Goal: Task Accomplishment & Management: Use online tool/utility

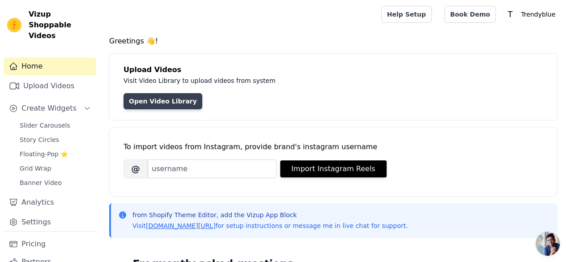
click at [159, 102] on link "Open Video Library" at bounding box center [162, 101] width 79 height 16
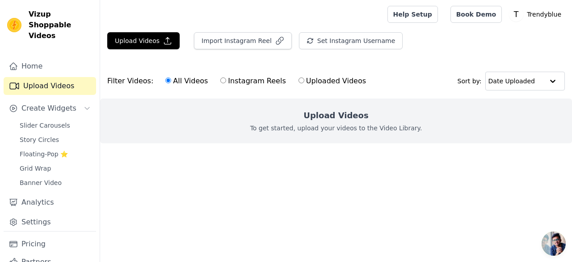
click at [299, 81] on input "Uploaded Videos" at bounding box center [302, 80] width 6 height 6
radio input "true"
click at [329, 126] on p "To get started, upload your videos to the Video Library." at bounding box center [336, 127] width 172 height 9
click at [165, 80] on input "All Videos" at bounding box center [168, 80] width 6 height 6
radio input "true"
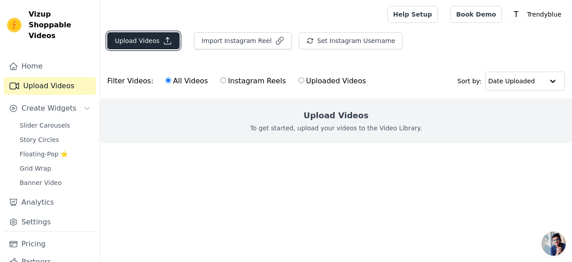
click at [144, 44] on button "Upload Videos" at bounding box center [143, 40] width 72 height 17
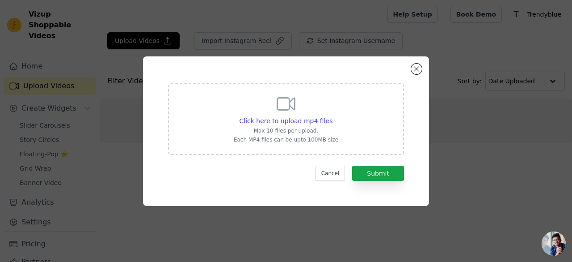
click at [291, 126] on div "Click here to upload mp4 files Max 10 files per upload. Each MP4 files can be u…" at bounding box center [286, 118] width 105 height 50
click at [332, 116] on input "Click here to upload mp4 files Max 10 files per upload. Each MP4 files can be u…" at bounding box center [332, 116] width 0 height 0
type input "C:\fakepath\Pet_1.mp4"
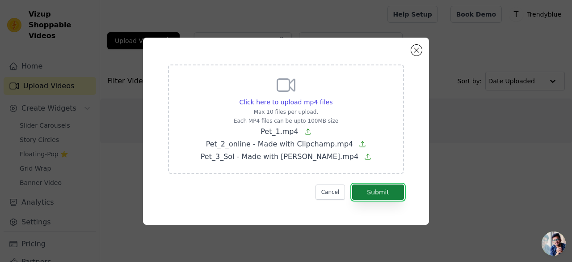
click at [377, 190] on button "Submit" at bounding box center [378, 191] width 52 height 15
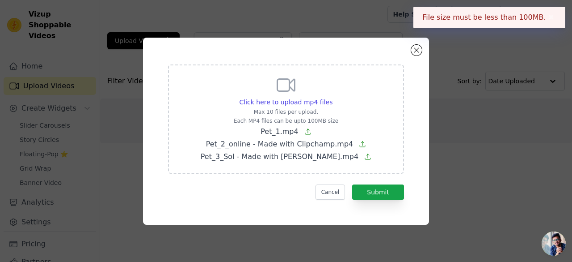
click at [548, 18] on button "✖" at bounding box center [552, 17] width 10 height 11
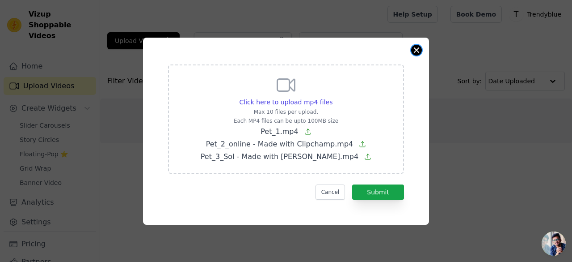
click at [414, 51] on button "Close modal" at bounding box center [416, 50] width 11 height 11
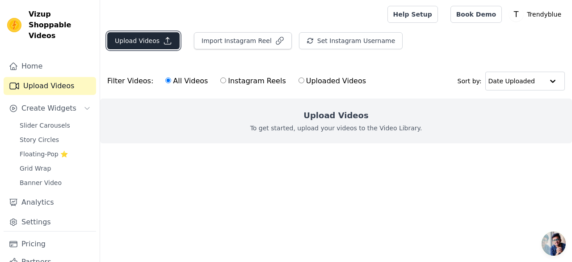
click at [140, 45] on button "Upload Videos" at bounding box center [143, 40] width 72 height 17
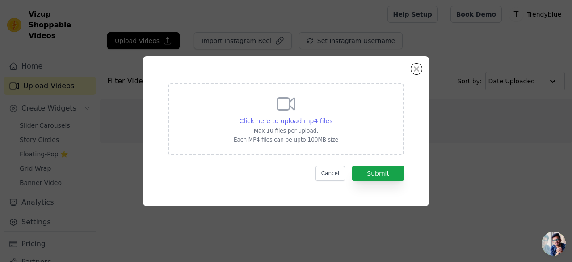
click at [295, 120] on span "Click here to upload mp4 files" at bounding box center [286, 120] width 93 height 7
click at [332, 116] on input "Click here to upload mp4 files Max 10 files per upload. Each MP4 files can be u…" at bounding box center [332, 116] width 0 height 0
type input "C:\fakepath\Pet_1.mp4"
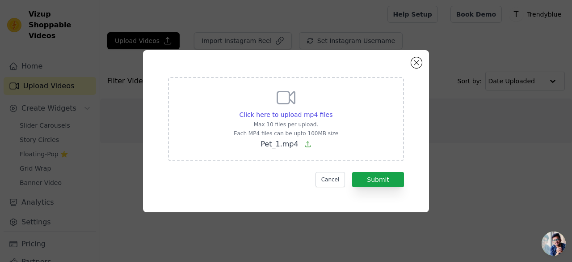
click at [215, 173] on div "Cancel Submit" at bounding box center [286, 179] width 236 height 15
click at [385, 179] on button "Submit" at bounding box center [378, 179] width 52 height 15
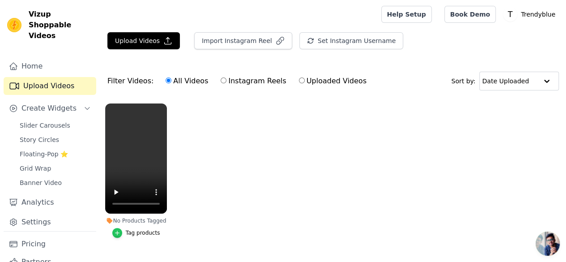
click at [121, 228] on div "button" at bounding box center [117, 233] width 10 height 10
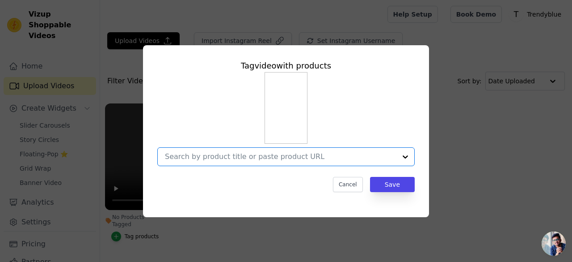
click at [232, 161] on input "No Products Tagged Tag video with products Option undefined, selected. Select i…" at bounding box center [281, 156] width 232 height 8
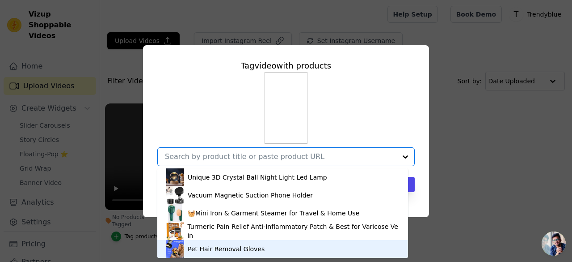
click at [216, 249] on div "Pet Hair Removal Gloves" at bounding box center [226, 248] width 77 height 9
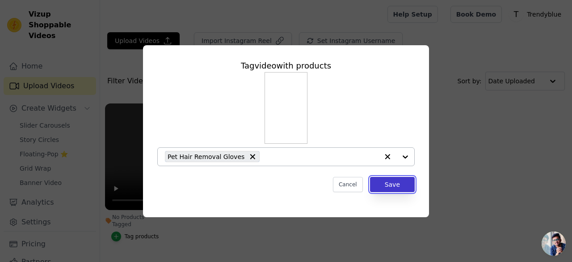
click at [389, 184] on button "Save" at bounding box center [392, 184] width 45 height 15
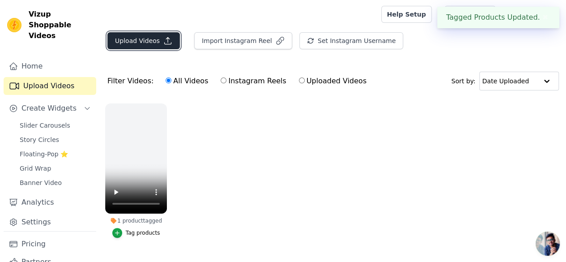
click at [154, 42] on button "Upload Videos" at bounding box center [143, 40] width 72 height 17
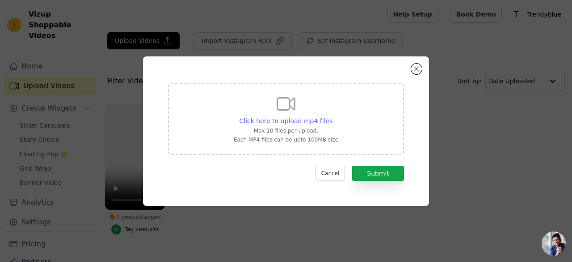
click at [285, 121] on span "Click here to upload mp4 files" at bounding box center [286, 120] width 93 height 7
click at [332, 116] on input "Click here to upload mp4 files Max 10 files per upload. Each MP4 files can be u…" at bounding box center [332, 116] width 0 height 0
type input "C:\fakepath\AQOKDtfMy8AMKtagy54AkLkD7-VniAOT2oSlLMdLhsJVsgKNQgHKV4fd7g3yZCdifSM…"
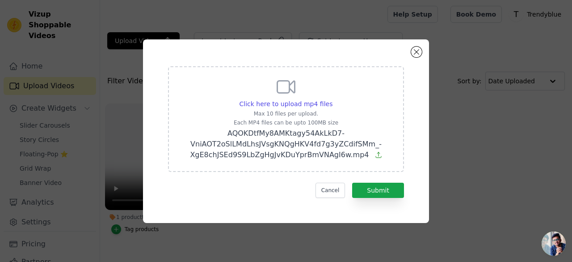
click at [359, 120] on p "Each MP4 files can be upto 100MB size" at bounding box center [286, 122] width 213 height 7
click at [333, 99] on input "Click here to upload mp4 files Max 10 files per upload. Each MP4 files can be u…" at bounding box center [332, 99] width 0 height 0
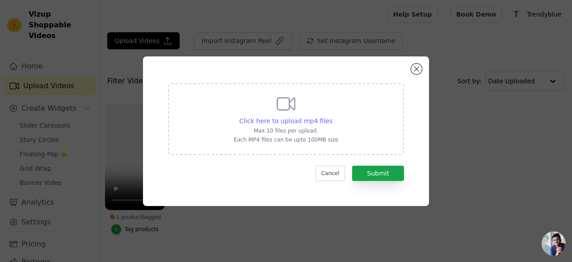
click at [289, 120] on span "Click here to upload mp4 files" at bounding box center [286, 120] width 93 height 7
click at [332, 116] on input "Click here to upload mp4 files Max 10 files per upload. Each MP4 files can be u…" at bounding box center [332, 116] width 0 height 0
type input "C:\fakepath\AQOKDtfMy8AMKtagy54AkLkD7-VniAOT2oSlLMdLhsJVsgKNQgHKV4fd7g3yZCdifSM…"
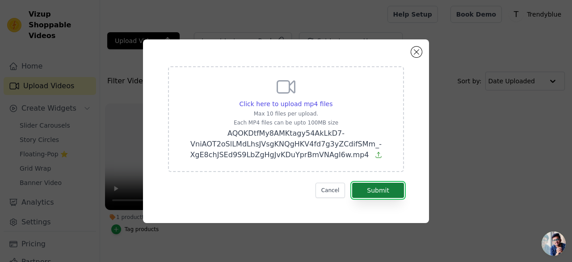
click at [378, 188] on button "Submit" at bounding box center [378, 189] width 52 height 15
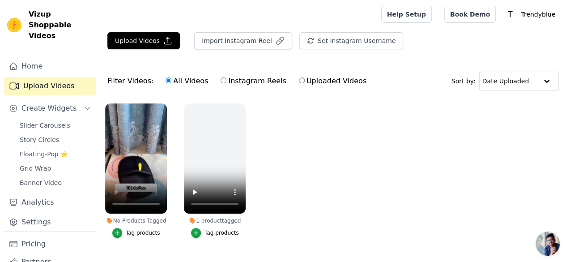
click at [130, 229] on div "Tag products" at bounding box center [143, 232] width 34 height 7
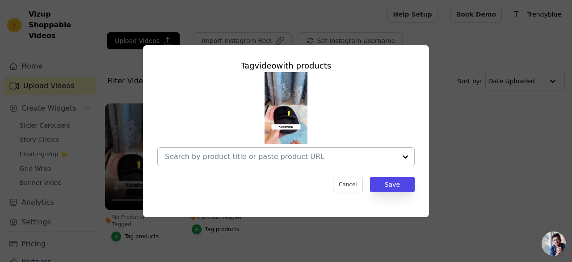
click at [220, 156] on input "No Products Tagged Tag video with products Cancel Save Tag products" at bounding box center [281, 156] width 232 height 8
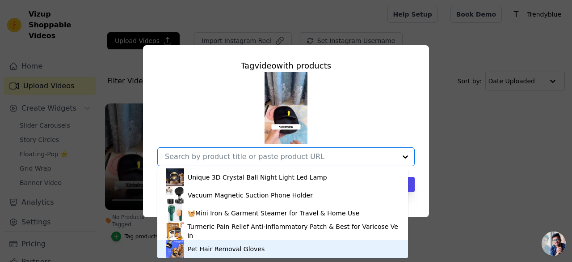
click at [206, 253] on div "Pet Hair Removal Gloves" at bounding box center [282, 249] width 233 height 18
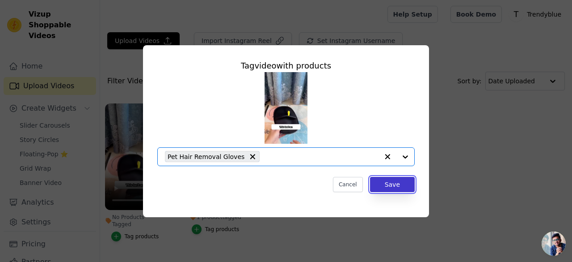
click at [395, 187] on button "Save" at bounding box center [392, 184] width 45 height 15
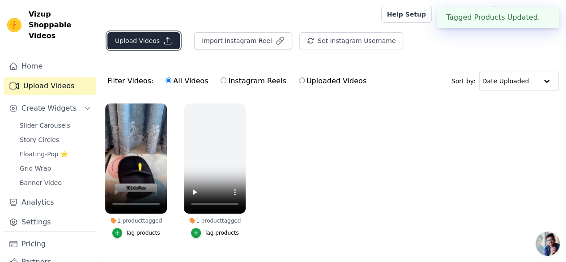
click at [150, 44] on button "Upload Videos" at bounding box center [143, 40] width 72 height 17
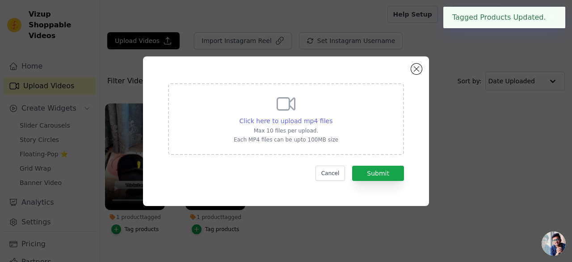
click at [282, 124] on span "Click here to upload mp4 files" at bounding box center [286, 120] width 93 height 7
click at [332, 116] on input "Click here to upload mp4 files Max 10 files per upload. Each MP4 files can be u…" at bounding box center [332, 116] width 0 height 0
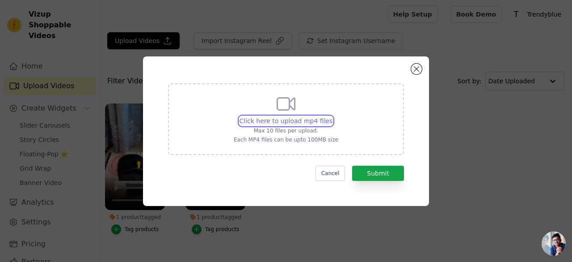
type input "C:\fakepath\spdrgwen_6986080956851522822.mp4"
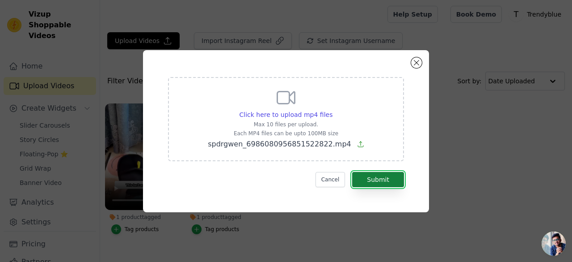
click at [381, 176] on button "Submit" at bounding box center [378, 179] width 52 height 15
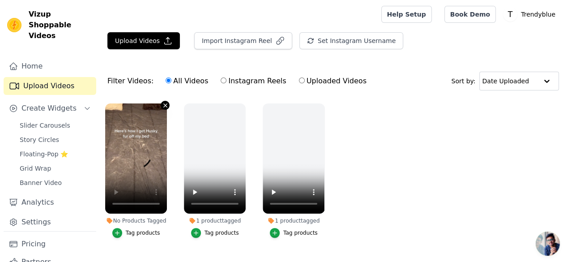
click at [162, 106] on icon "button" at bounding box center [165, 105] width 7 height 7
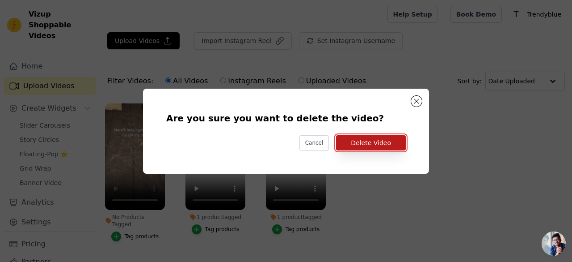
click at [368, 141] on button "Delete Video" at bounding box center [371, 142] width 70 height 15
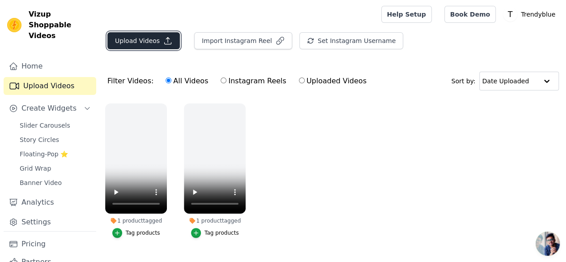
click at [155, 42] on button "Upload Videos" at bounding box center [143, 40] width 72 height 17
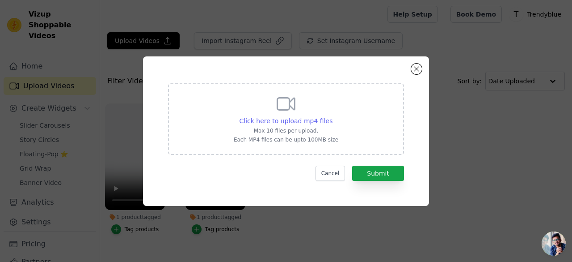
click at [280, 122] on span "Click here to upload mp4 files" at bounding box center [286, 120] width 93 height 7
click at [332, 116] on input "Click here to upload mp4 files Max 10 files per upload. Each MP4 files can be u…" at bounding box center [332, 116] width 0 height 0
type input "C:\fakepath\padsclaws_7511325426514431254.mp4"
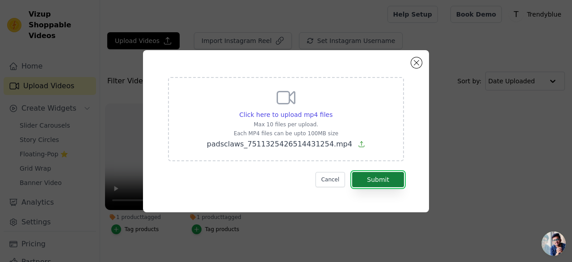
click at [375, 180] on button "Submit" at bounding box center [378, 179] width 52 height 15
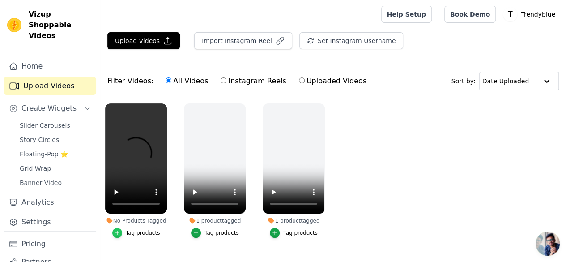
click at [119, 229] on icon "button" at bounding box center [117, 232] width 6 height 6
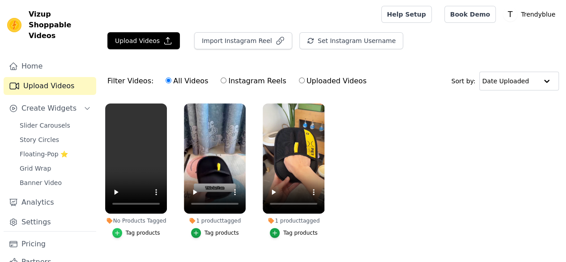
click at [117, 229] on icon "button" at bounding box center [117, 232] width 6 height 6
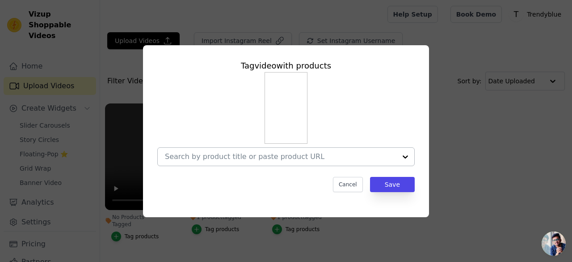
click at [256, 155] on input "No Products Tagged Tag video with products Cancel Save Tag products" at bounding box center [281, 156] width 232 height 8
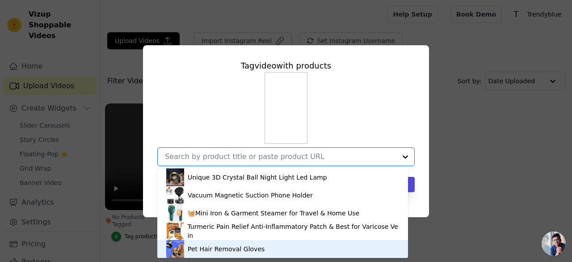
click at [208, 247] on div "Pet Hair Removal Gloves" at bounding box center [226, 248] width 77 height 9
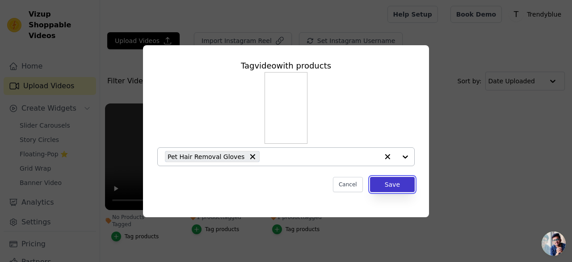
click at [393, 183] on button "Save" at bounding box center [392, 184] width 45 height 15
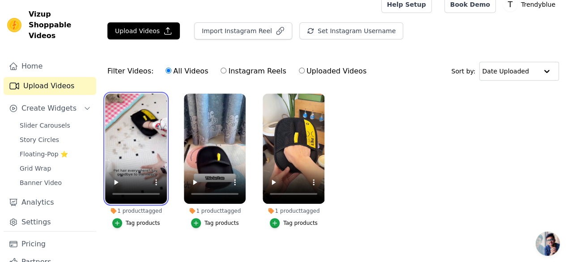
scroll to position [18, 0]
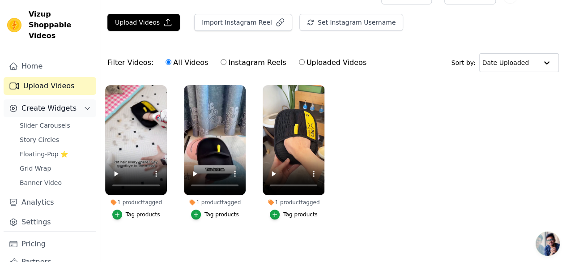
click at [61, 103] on span "Create Widgets" at bounding box center [48, 108] width 55 height 11
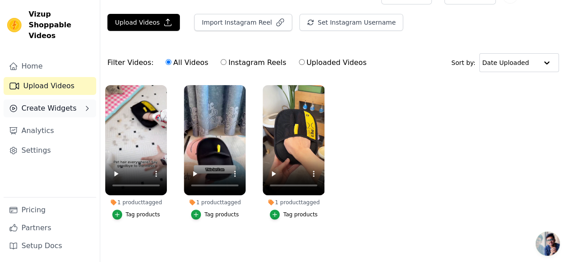
click at [78, 99] on button "Create Widgets" at bounding box center [50, 108] width 93 height 18
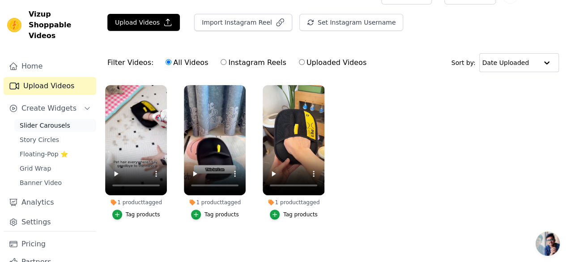
click at [45, 121] on span "Slider Carousels" at bounding box center [45, 125] width 51 height 9
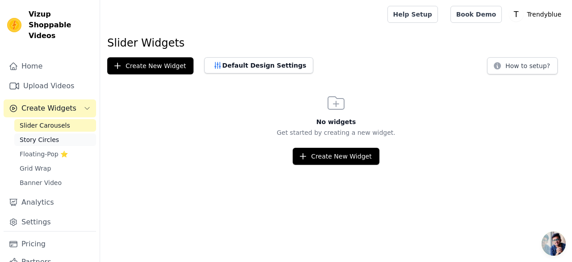
click at [38, 135] on span "Story Circles" at bounding box center [39, 139] width 39 height 9
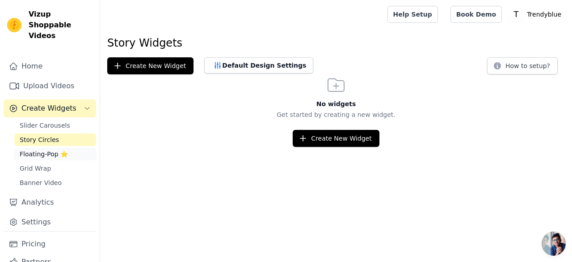
click at [43, 149] on span "Floating-Pop ⭐" at bounding box center [44, 153] width 48 height 9
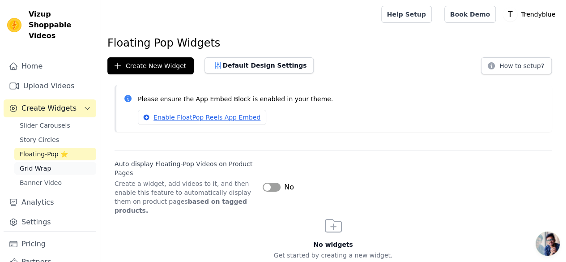
click at [37, 164] on span "Grid Wrap" at bounding box center [35, 168] width 31 height 9
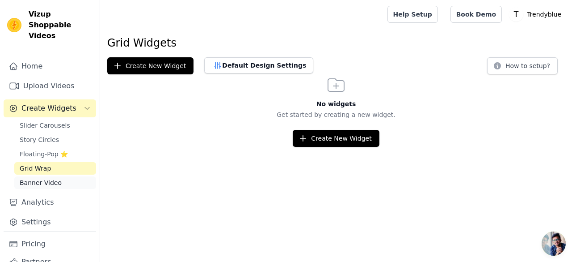
click at [35, 178] on span "Banner Video" at bounding box center [41, 182] width 42 height 9
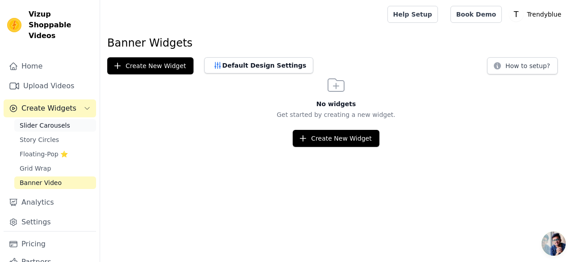
click at [44, 121] on span "Slider Carousels" at bounding box center [45, 125] width 51 height 9
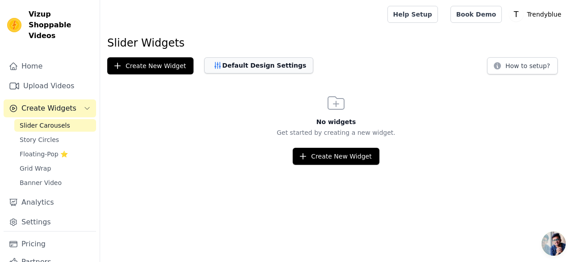
click at [246, 66] on button "Default Design Settings" at bounding box center [258, 65] width 109 height 16
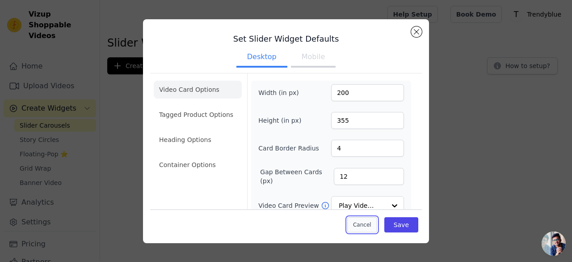
click at [360, 224] on button "Cancel" at bounding box center [363, 224] width 30 height 15
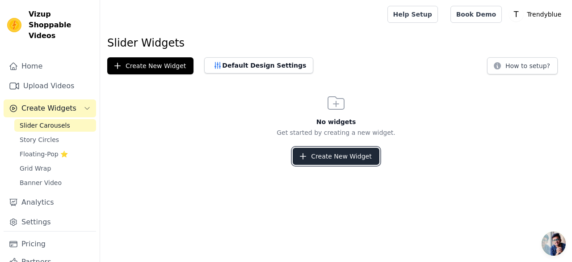
click at [334, 155] on button "Create New Widget" at bounding box center [336, 156] width 86 height 17
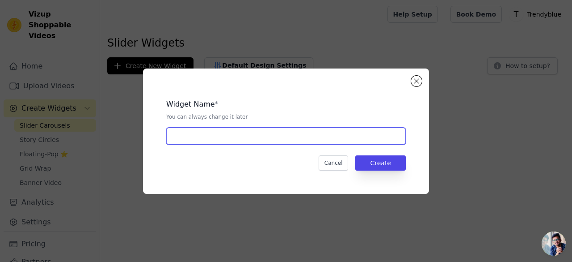
click at [245, 135] on input "text" at bounding box center [286, 135] width 240 height 17
type input "Video Slider"
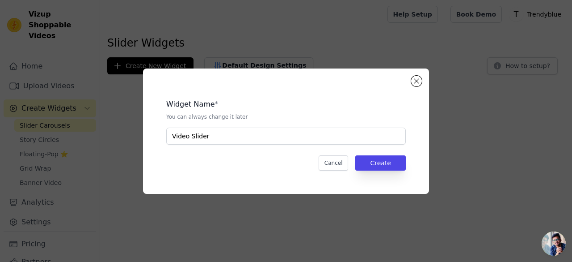
click at [268, 146] on div "Widget Name * You can always change it later Video Slider Cancel Create" at bounding box center [286, 131] width 258 height 97
click at [377, 162] on button "Create" at bounding box center [381, 162] width 51 height 15
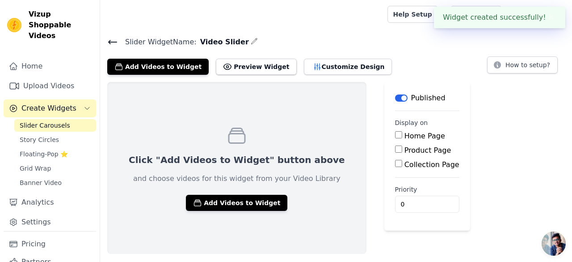
click at [395, 151] on input "Product Page" at bounding box center [398, 148] width 7 height 7
checkbox input "true"
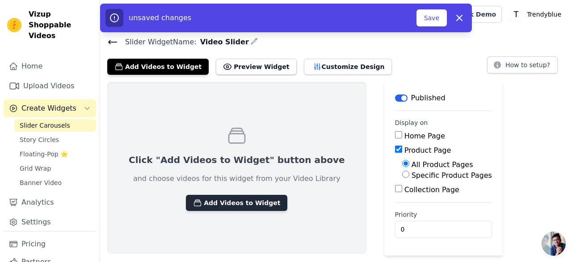
click at [219, 204] on button "Add Videos to Widget" at bounding box center [237, 203] width 102 height 16
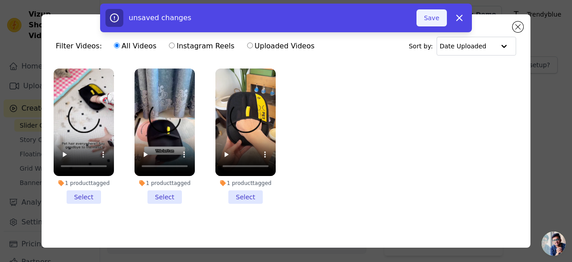
click at [429, 22] on button "Save" at bounding box center [432, 17] width 30 height 17
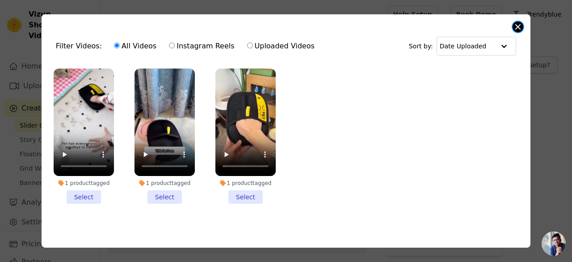
click at [518, 29] on button "Close modal" at bounding box center [518, 26] width 11 height 11
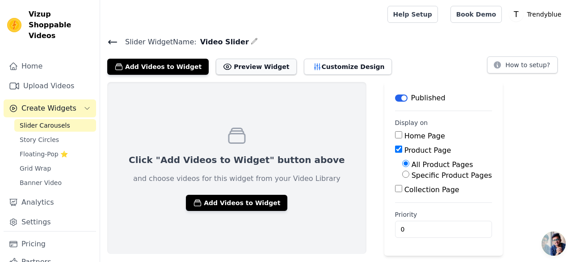
click at [235, 68] on button "Preview Widget" at bounding box center [256, 67] width 81 height 16
click at [519, 68] on button "How to setup?" at bounding box center [522, 64] width 71 height 17
click at [36, 57] on link "Home" at bounding box center [50, 66] width 93 height 18
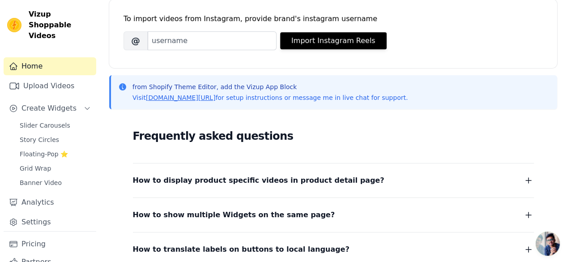
scroll to position [105, 0]
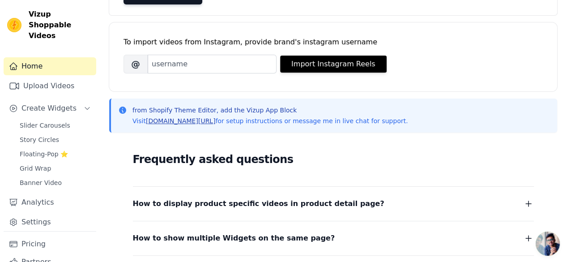
click at [179, 120] on link "vizupcommerce.com/docs" at bounding box center [181, 120] width 70 height 7
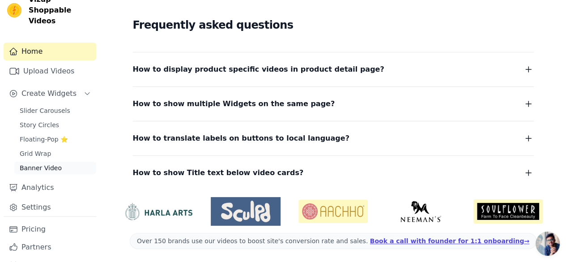
scroll to position [23, 0]
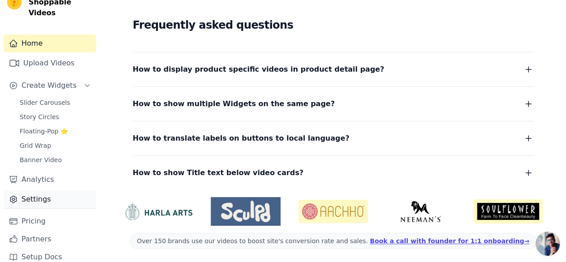
click at [35, 190] on link "Settings" at bounding box center [50, 199] width 93 height 18
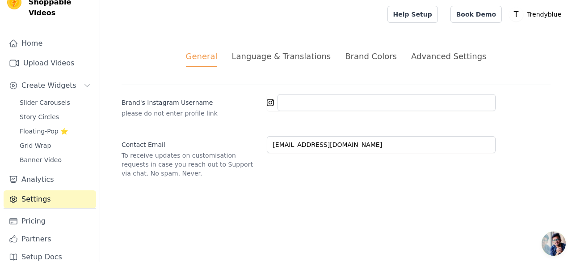
click at [433, 58] on div "Advanced Settings" at bounding box center [448, 56] width 75 height 12
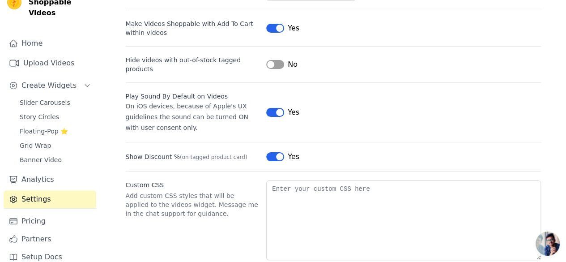
scroll to position [121, 0]
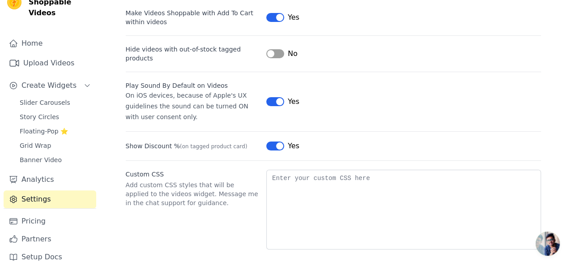
click at [270, 97] on button "Label" at bounding box center [275, 101] width 18 height 9
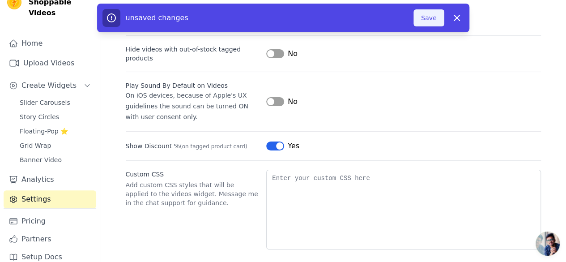
click at [428, 14] on button "Save" at bounding box center [428, 17] width 30 height 17
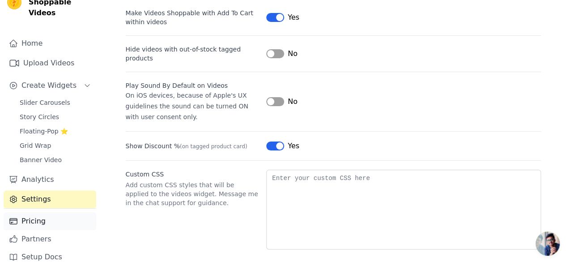
click at [35, 212] on link "Pricing" at bounding box center [50, 221] width 93 height 18
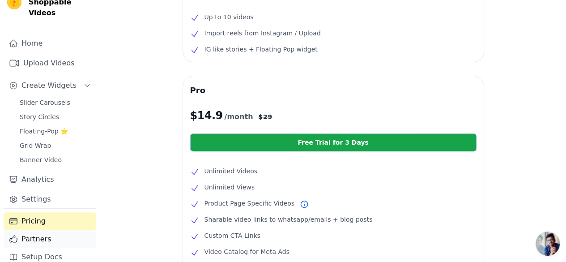
click at [34, 230] on link "Partners" at bounding box center [50, 239] width 93 height 18
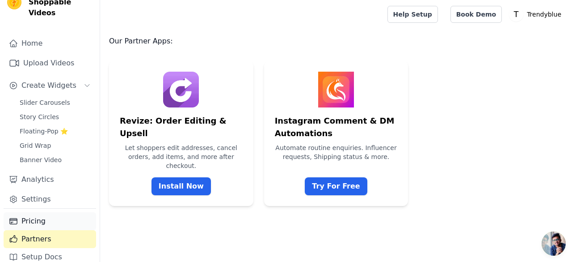
click at [37, 212] on link "Pricing" at bounding box center [50, 221] width 93 height 18
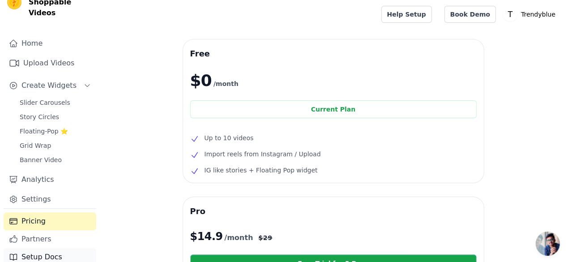
click at [26, 248] on link "Setup Docs" at bounding box center [50, 257] width 93 height 18
click at [48, 80] on span "Create Widgets" at bounding box center [48, 85] width 55 height 11
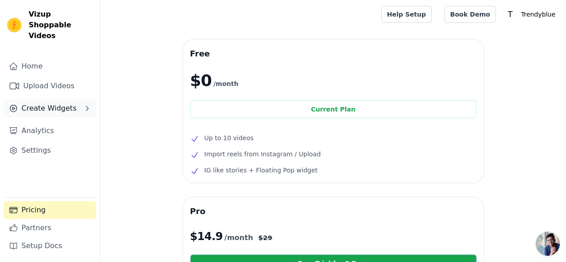
click at [41, 103] on span "Create Widgets" at bounding box center [48, 108] width 55 height 11
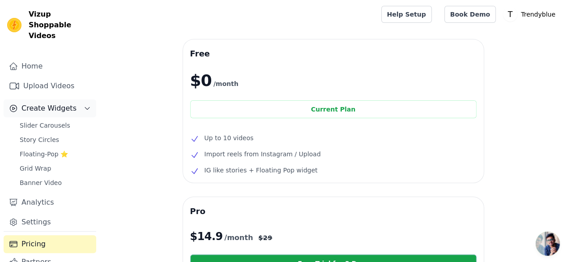
click at [41, 103] on span "Create Widgets" at bounding box center [48, 108] width 55 height 11
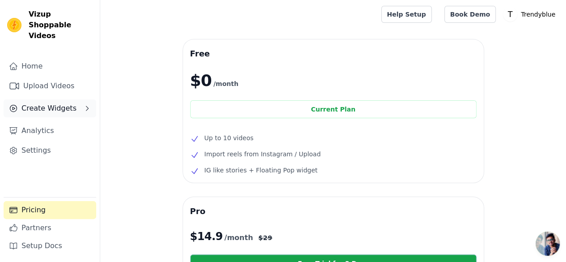
click at [41, 103] on span "Create Widgets" at bounding box center [48, 108] width 55 height 11
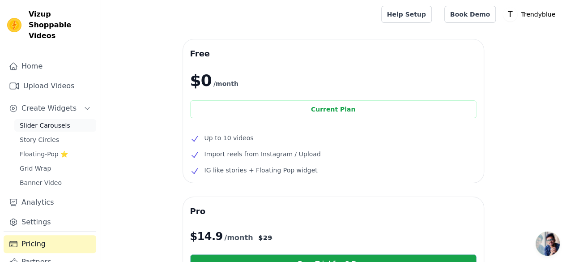
click at [39, 121] on span "Slider Carousels" at bounding box center [45, 125] width 51 height 9
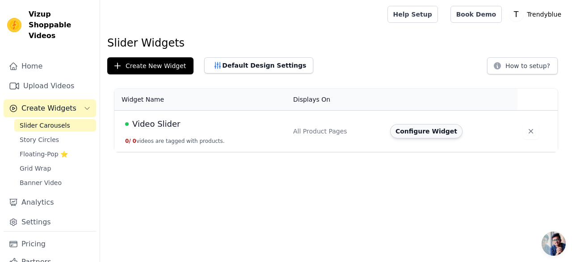
click at [418, 131] on button "Configure Widget" at bounding box center [426, 131] width 72 height 14
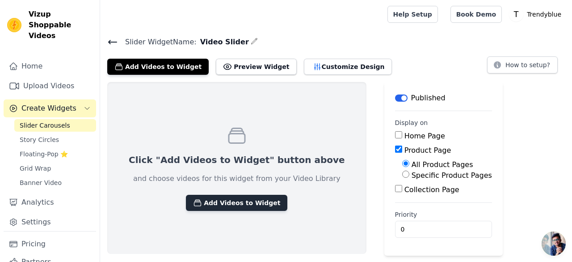
click at [221, 203] on button "Add Videos to Widget" at bounding box center [237, 203] width 102 height 16
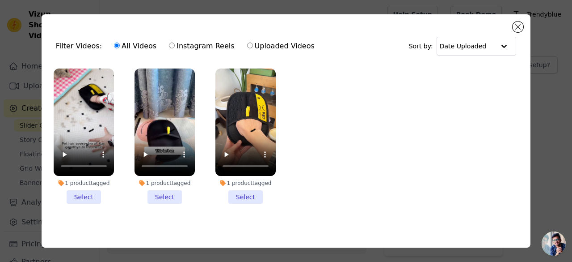
click at [81, 195] on li "1 product tagged Select" at bounding box center [84, 135] width 60 height 135
click at [0, 0] on input "1 product tagged Select" at bounding box center [0, 0] width 0 height 0
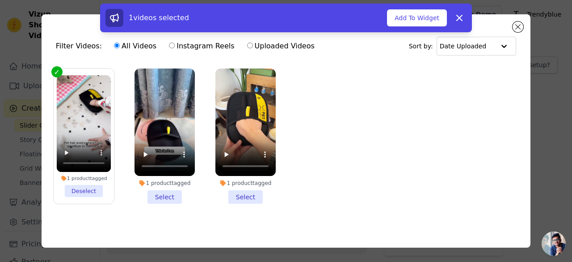
click at [161, 195] on li "1 product tagged Select" at bounding box center [165, 135] width 60 height 135
click at [0, 0] on input "1 product tagged Select" at bounding box center [0, 0] width 0 height 0
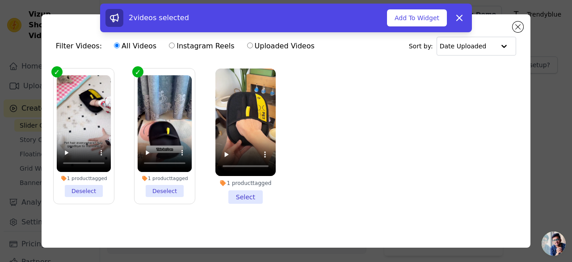
click at [246, 195] on li "1 product tagged Select" at bounding box center [246, 135] width 60 height 135
click at [0, 0] on input "1 product tagged Select" at bounding box center [0, 0] width 0 height 0
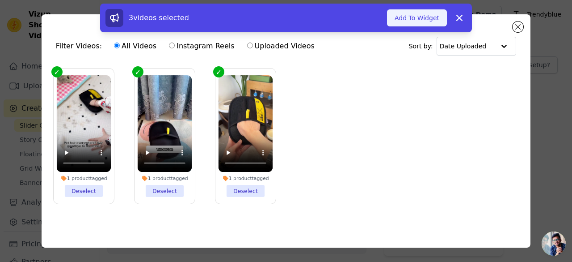
click at [424, 21] on button "Add To Widget" at bounding box center [417, 17] width 60 height 17
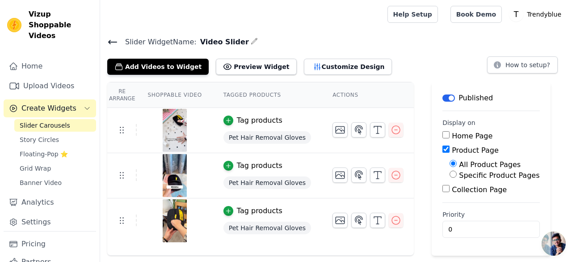
click at [109, 40] on icon at bounding box center [113, 42] width 8 height 4
